Goal: Navigation & Orientation: Find specific page/section

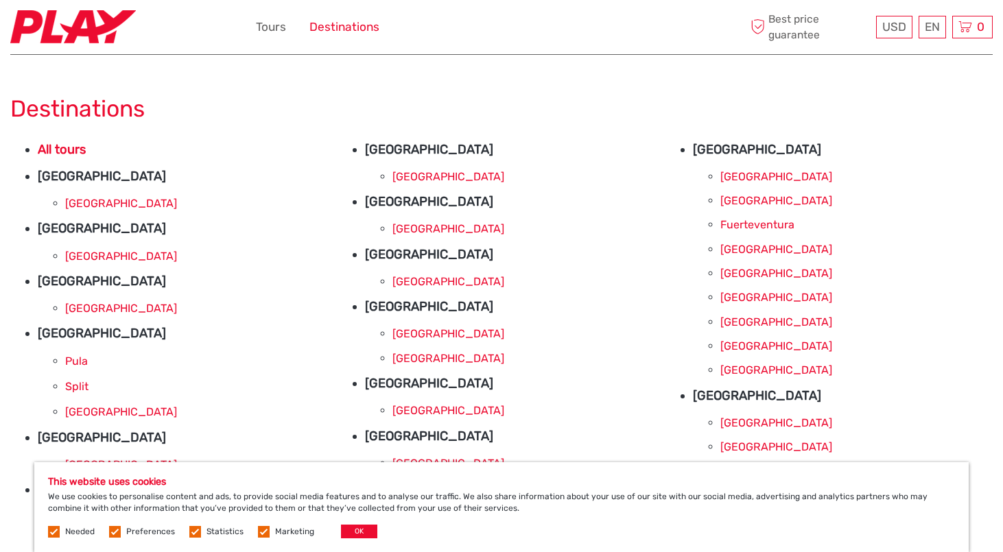
click at [336, 28] on link "Destinations" at bounding box center [344, 27] width 70 height 20
click at [63, 30] on img at bounding box center [73, 27] width 126 height 34
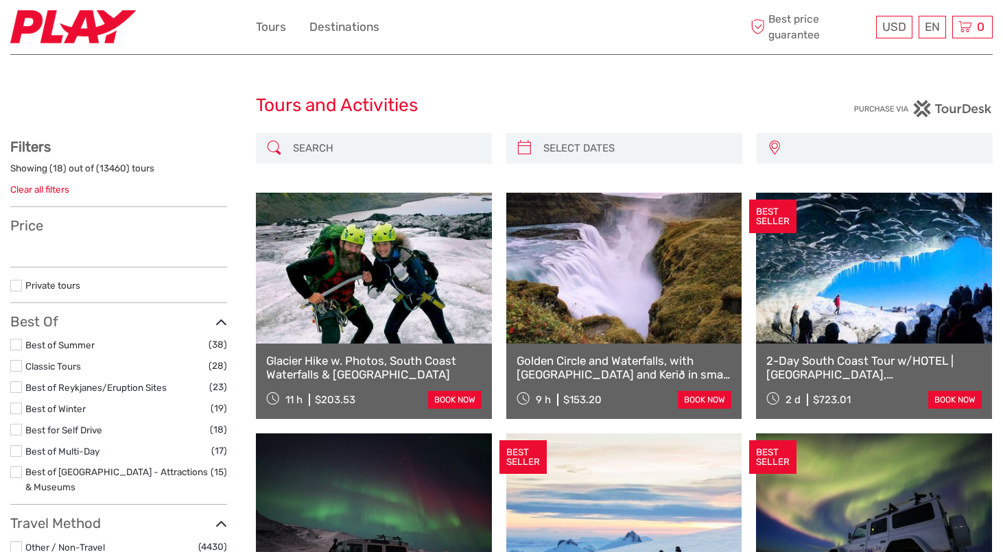
select select
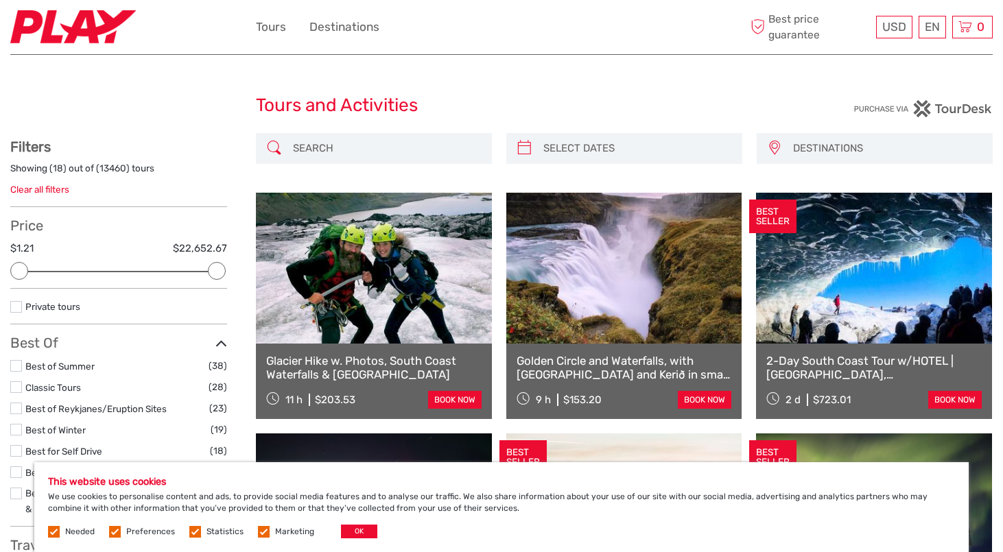
click at [66, 17] on img at bounding box center [73, 27] width 126 height 34
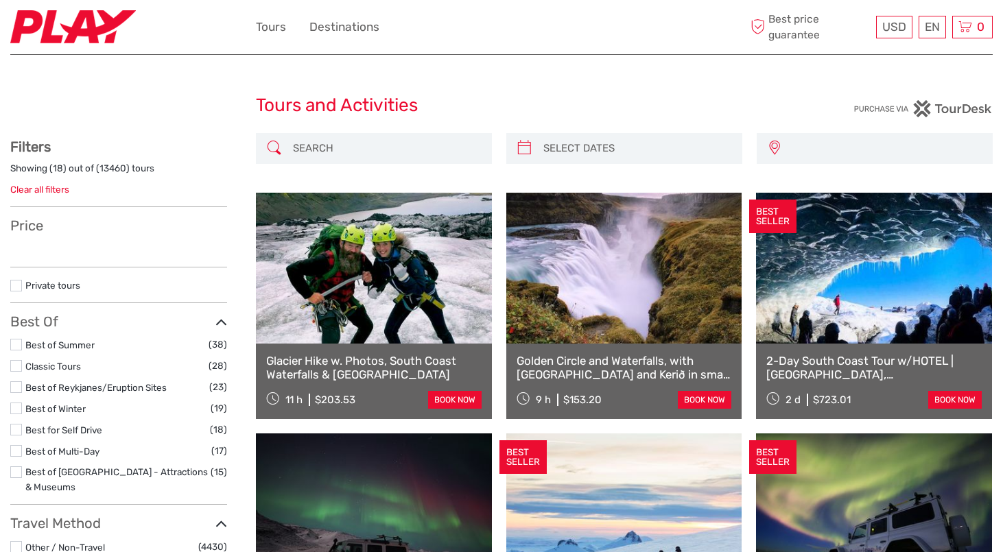
select select
